Goal: Find specific page/section: Find specific page/section

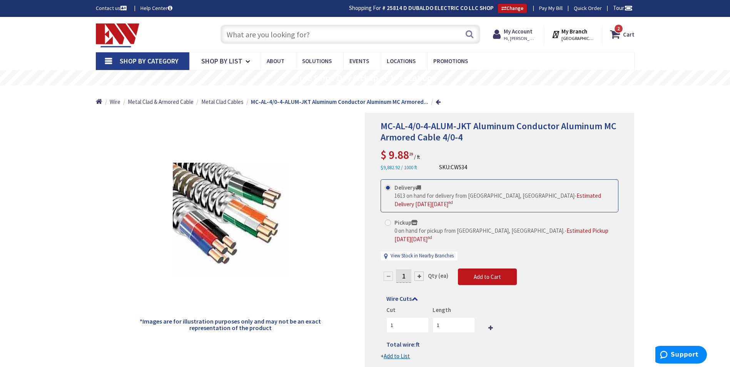
click at [308, 36] on input "text" at bounding box center [351, 34] width 260 height 19
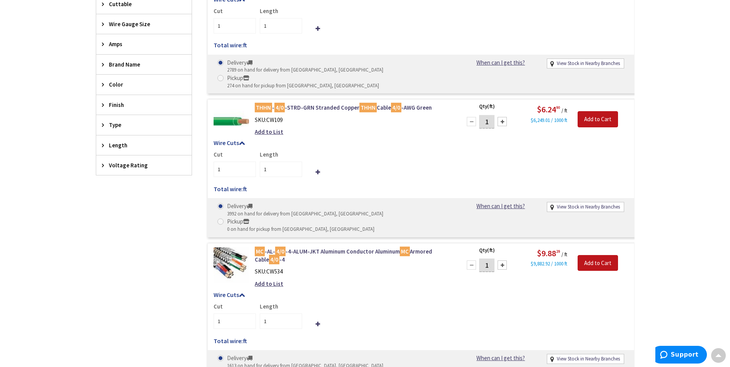
scroll to position [273, 0]
